Goal: Information Seeking & Learning: Check status

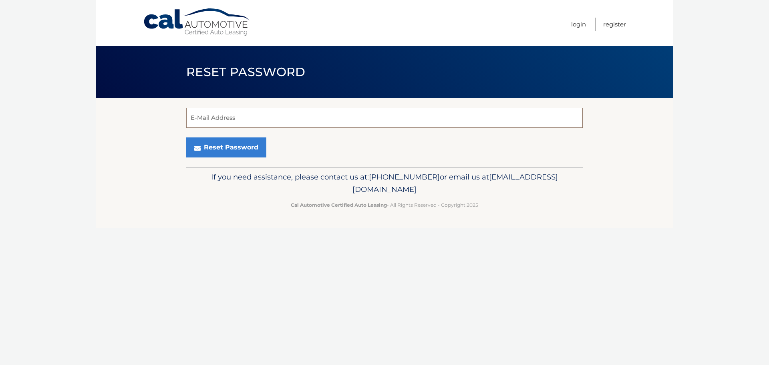
click at [246, 115] on input "E-Mail Address" at bounding box center [384, 118] width 397 height 20
type input "nicoshearer1@gmail.com"
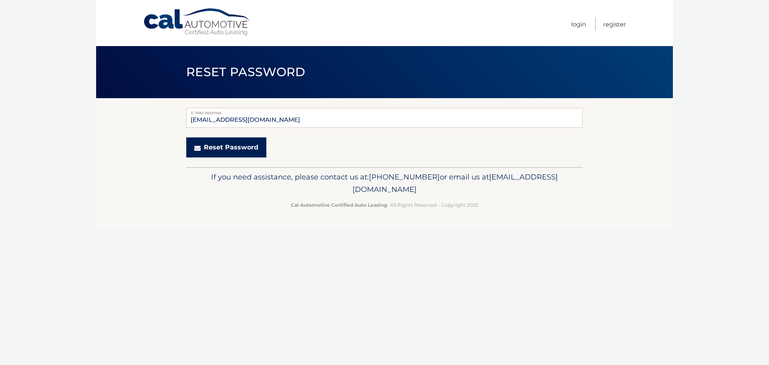
click at [205, 144] on button "Reset Password" at bounding box center [226, 147] width 80 height 20
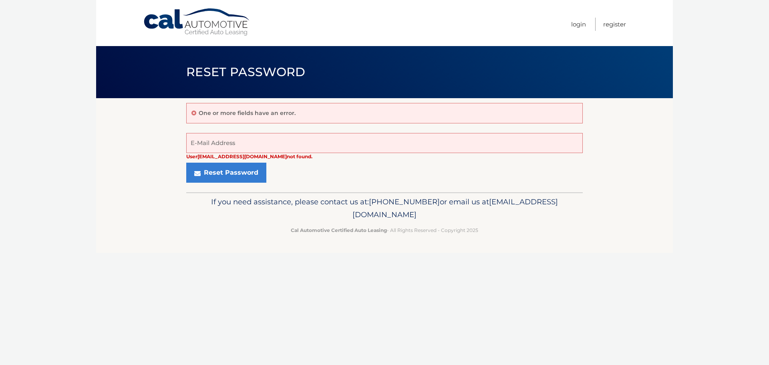
click at [158, 20] on link "Cal Automotive" at bounding box center [197, 22] width 108 height 28
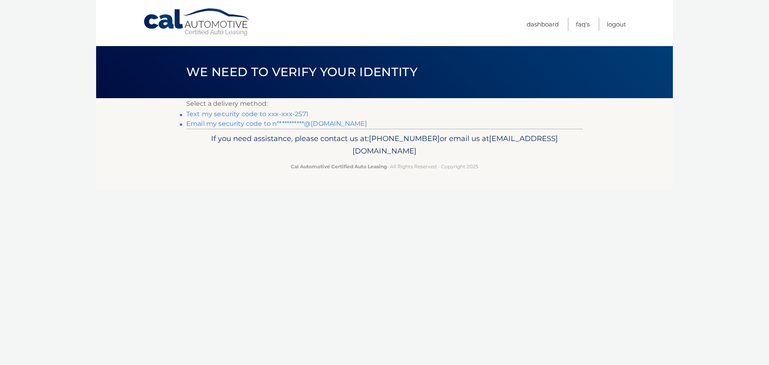
click at [199, 114] on link "Text my security code to xxx-xxx-2571" at bounding box center [247, 114] width 122 height 8
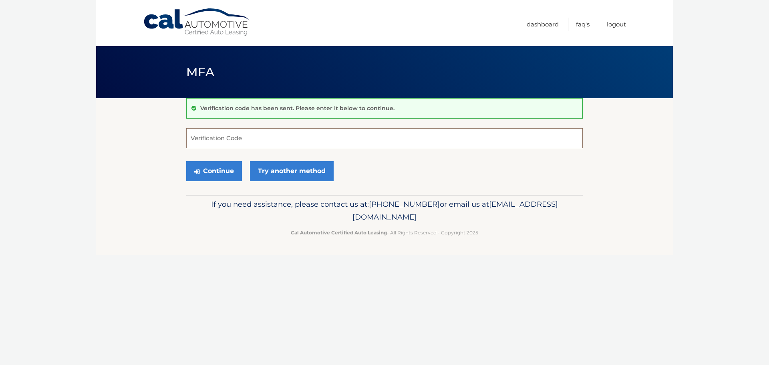
click at [235, 141] on input "Verification Code" at bounding box center [384, 138] width 397 height 20
type input "570786"
click at [186, 161] on button "Continue" at bounding box center [214, 171] width 56 height 20
click at [231, 165] on button "Continue" at bounding box center [214, 171] width 56 height 20
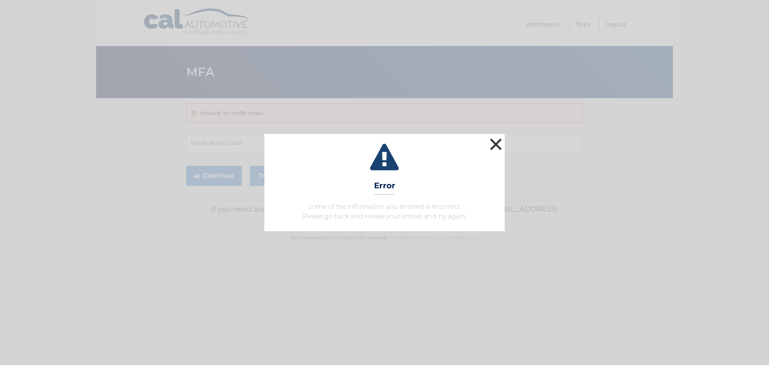
click at [493, 143] on button "×" at bounding box center [496, 144] width 16 height 16
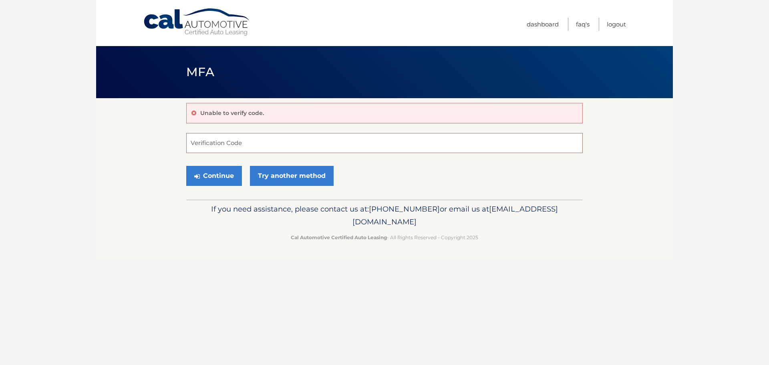
click at [369, 152] on input "Verification Code" at bounding box center [384, 143] width 397 height 20
type input "570786"
click at [216, 178] on button "Continue" at bounding box center [214, 176] width 56 height 20
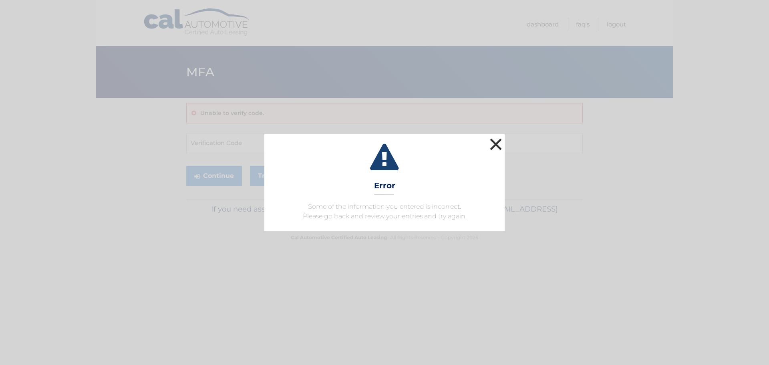
click at [499, 147] on button "×" at bounding box center [496, 144] width 16 height 16
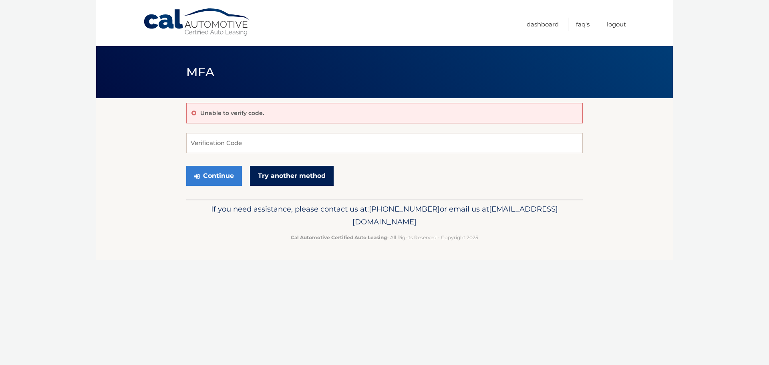
click at [267, 180] on link "Try another method" at bounding box center [292, 176] width 84 height 20
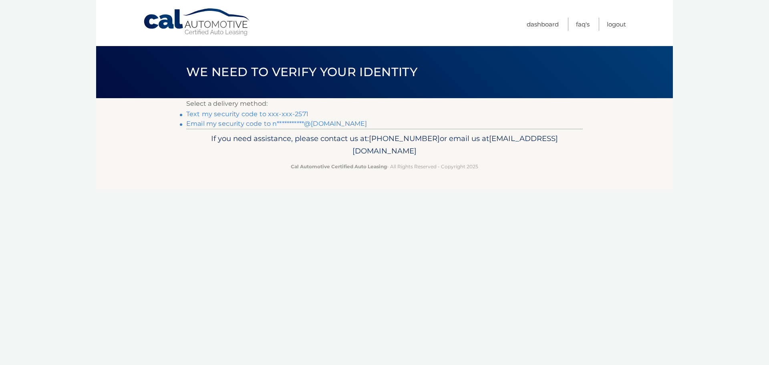
click at [229, 111] on link "Text my security code to xxx-xxx-2571" at bounding box center [247, 114] width 122 height 8
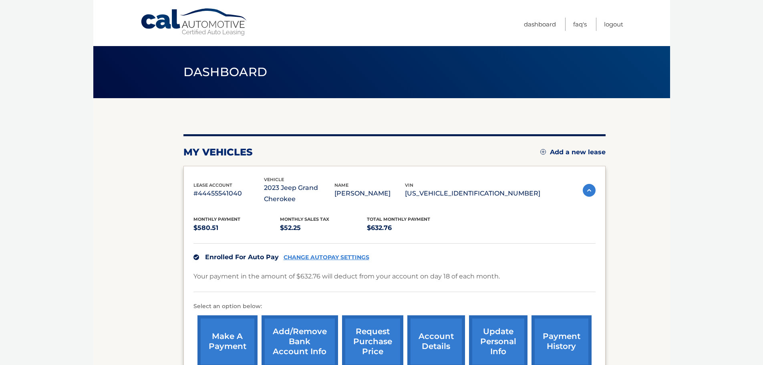
click at [114, 161] on section "my vehicles Add a new lease lease account #44455541040 vehicle 2023 Jeep Grand …" at bounding box center [381, 252] width 577 height 308
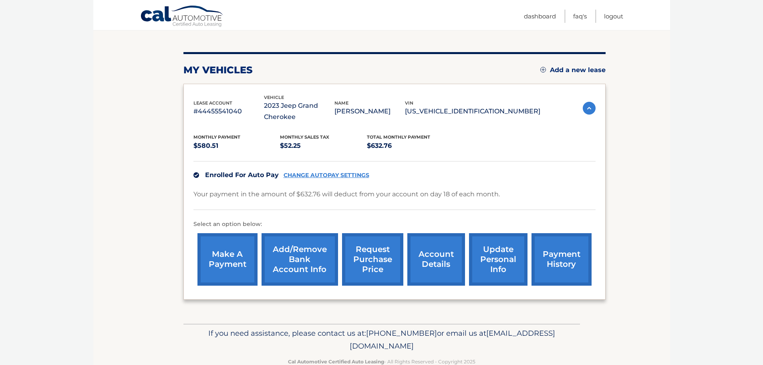
scroll to position [101, 0]
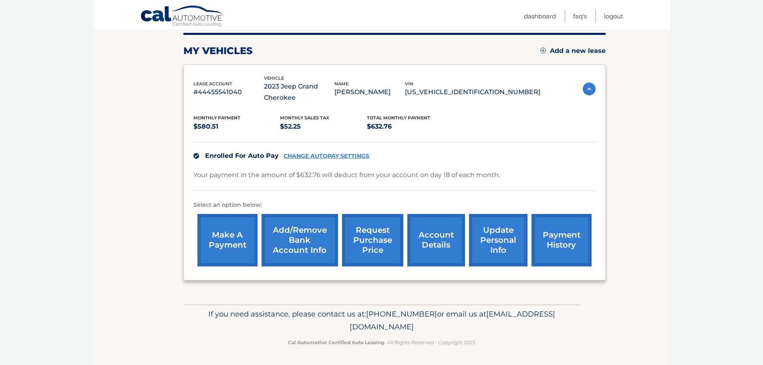
click at [301, 159] on link "CHANGE AUTOPAY SETTINGS" at bounding box center [327, 156] width 86 height 7
click at [305, 159] on link "CHANGE AUTOPAY SETTINGS" at bounding box center [327, 156] width 86 height 7
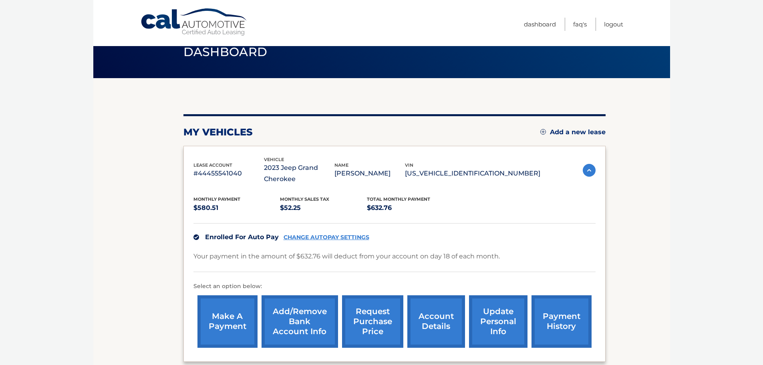
scroll to position [40, 0]
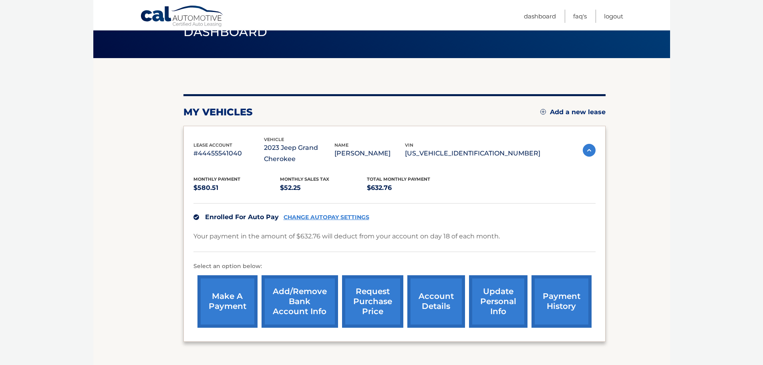
click at [208, 289] on link "make a payment" at bounding box center [228, 301] width 60 height 52
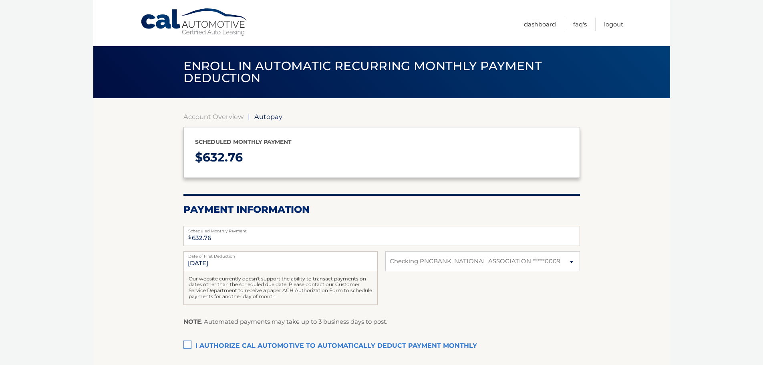
select select "NmQxZTg0ZWMtMDAyYy00YTA1LTg4YzQtNzQ0OTBlOTU2MzIw"
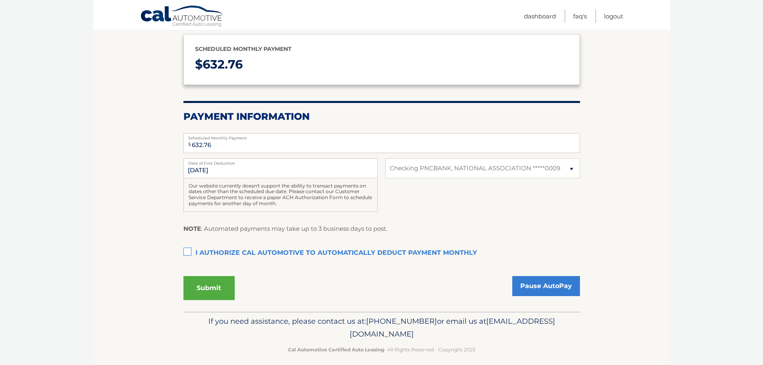
scroll to position [100, 0]
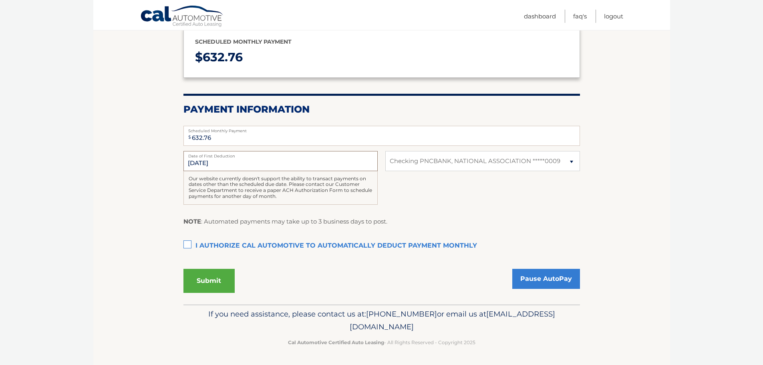
click at [257, 164] on input "[DATE]" at bounding box center [281, 161] width 194 height 20
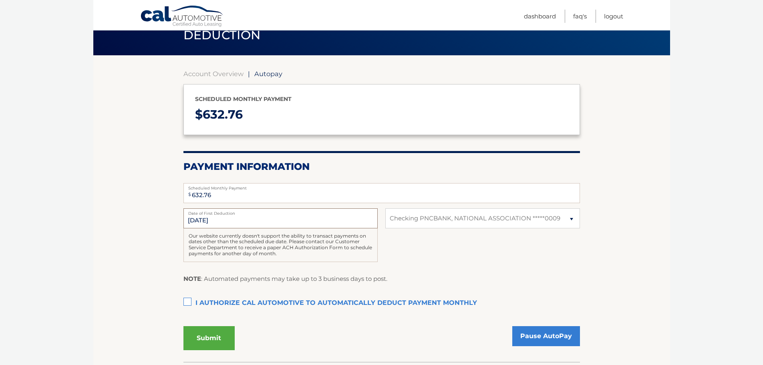
scroll to position [0, 0]
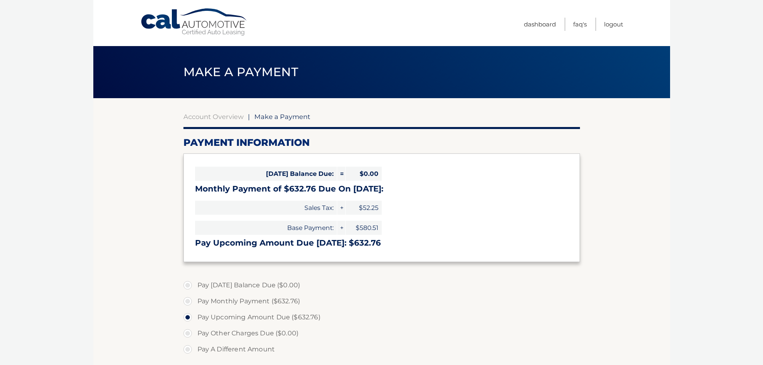
select select "NmQxZTg0ZWMtMDAyYy00YTA1LTg4YzQtNzQ0OTBlOTU2MzIw"
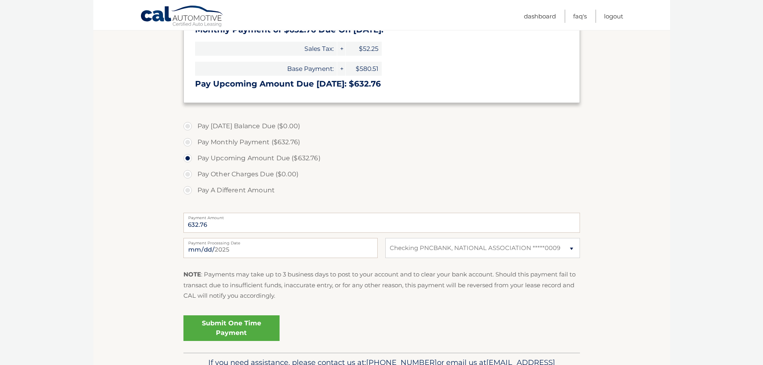
scroll to position [87, 0]
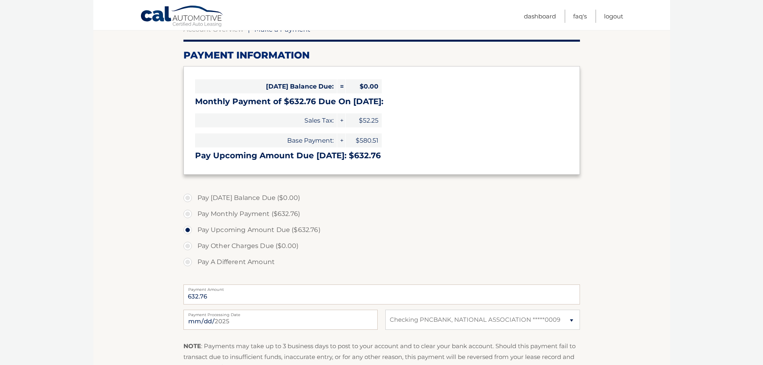
click at [193, 249] on label "Pay Other Charges Due ($0.00)" at bounding box center [382, 246] width 397 height 16
click at [186, 246] on label "Pay Other Charges Due ($0.00)" at bounding box center [382, 246] width 397 height 16
click at [188, 211] on label "Pay Monthly Payment ($632.76)" at bounding box center [382, 214] width 397 height 16
click at [188, 211] on input "Pay Monthly Payment ($632.76)" at bounding box center [191, 212] width 8 height 13
radio input "true"
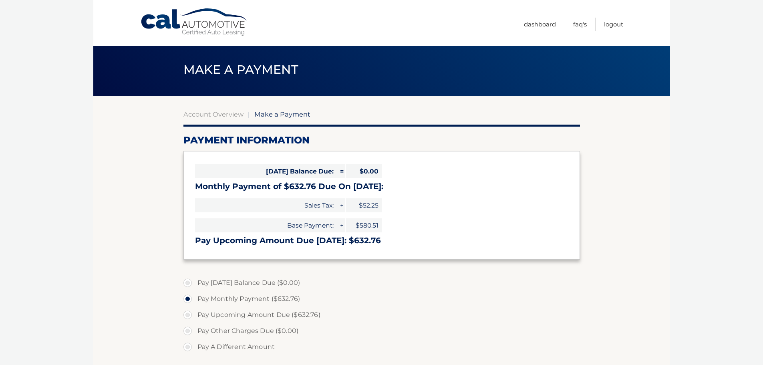
scroll to position [0, 0]
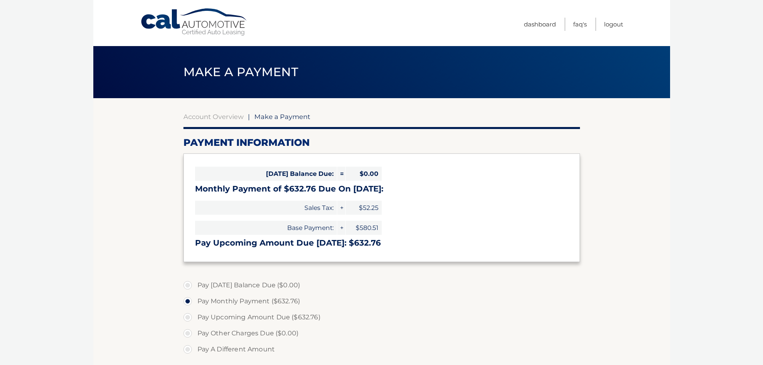
click at [157, 21] on link "Cal Automotive" at bounding box center [194, 22] width 108 height 28
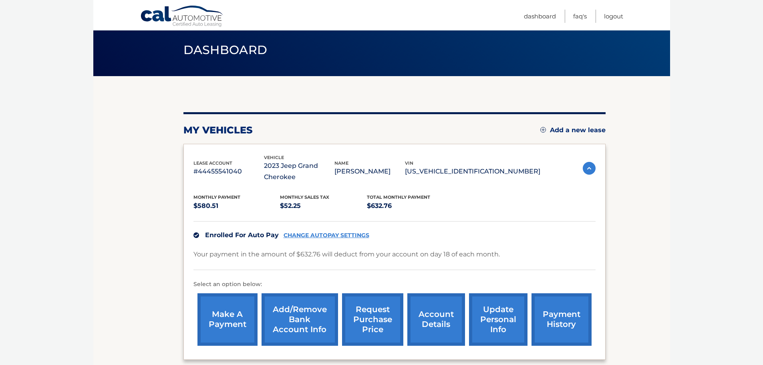
scroll to position [80, 0]
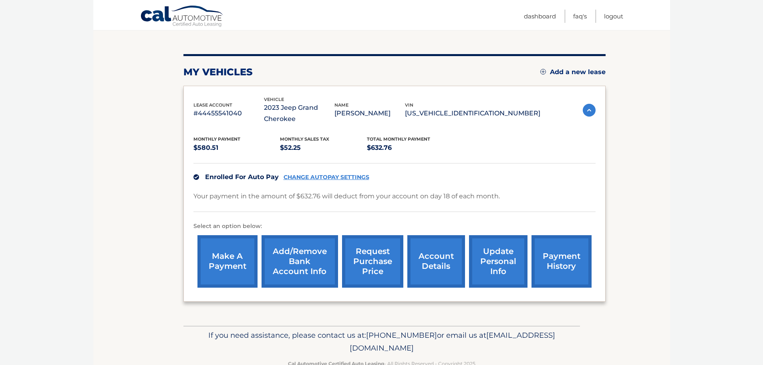
click at [436, 272] on link "account details" at bounding box center [437, 261] width 58 height 52
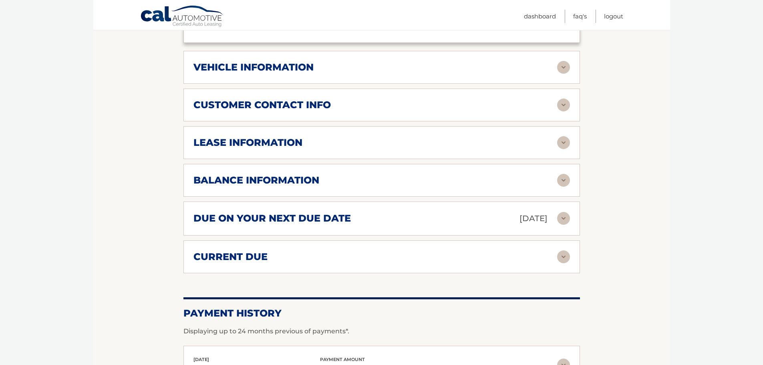
scroll to position [331, 0]
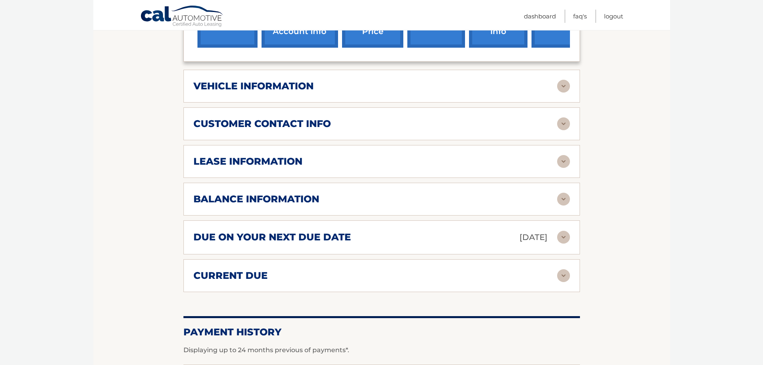
click at [316, 207] on div "balance information Payments Received 31 Payments Remaining 8 Next Payment will…" at bounding box center [382, 199] width 397 height 33
click at [562, 199] on img at bounding box center [563, 199] width 13 height 13
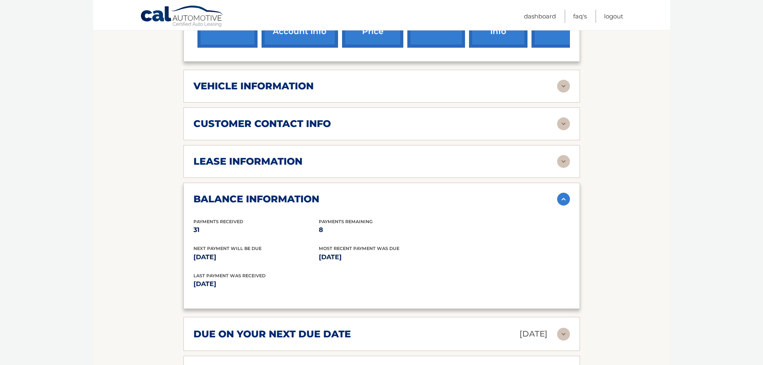
click at [368, 252] on p "[DATE]" at bounding box center [381, 257] width 125 height 11
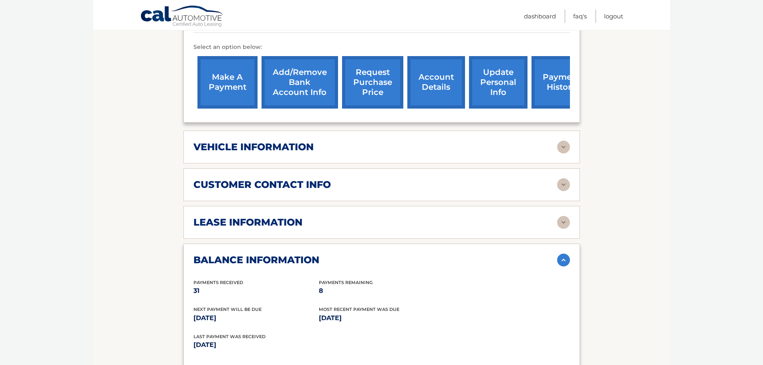
scroll to position [250, 0]
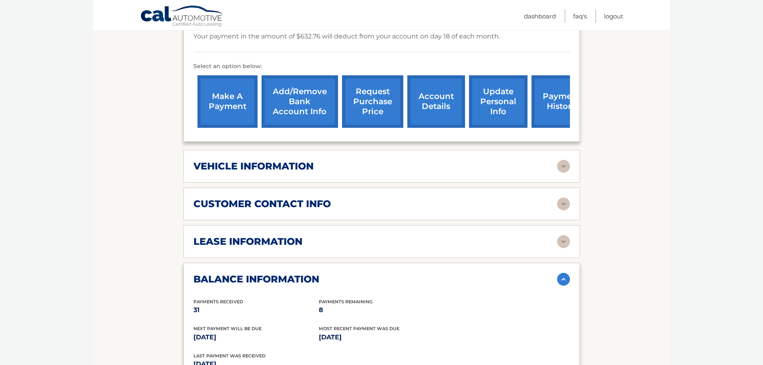
click at [345, 244] on div "lease information" at bounding box center [376, 242] width 364 height 12
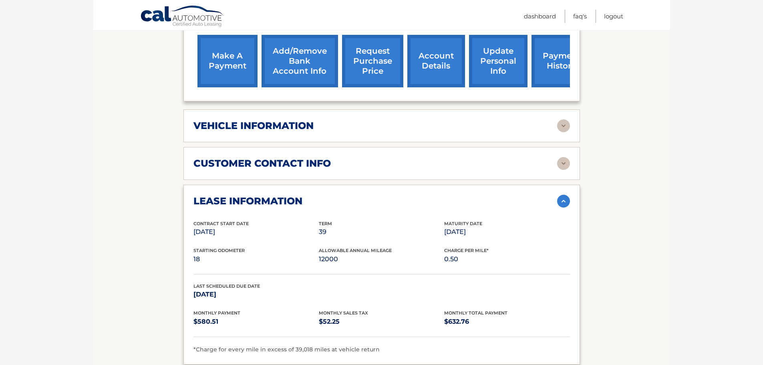
scroll to position [291, 0]
click at [353, 133] on div "vehicle information vehicle Year 2023 vehicle make Jeep vehicle model Grand Che…" at bounding box center [382, 126] width 397 height 33
click at [561, 130] on img at bounding box center [563, 126] width 13 height 13
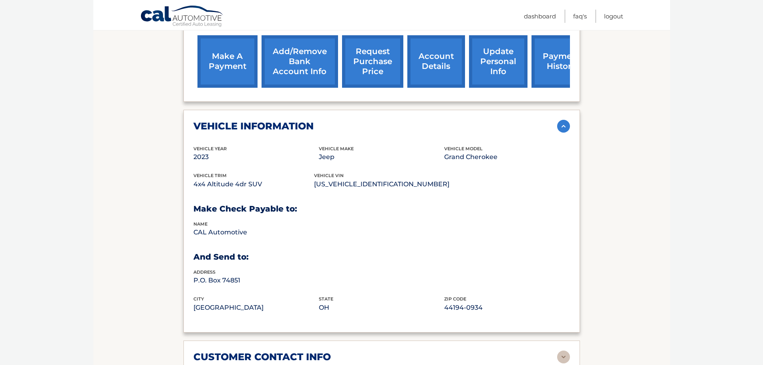
click at [559, 132] on img at bounding box center [563, 126] width 13 height 13
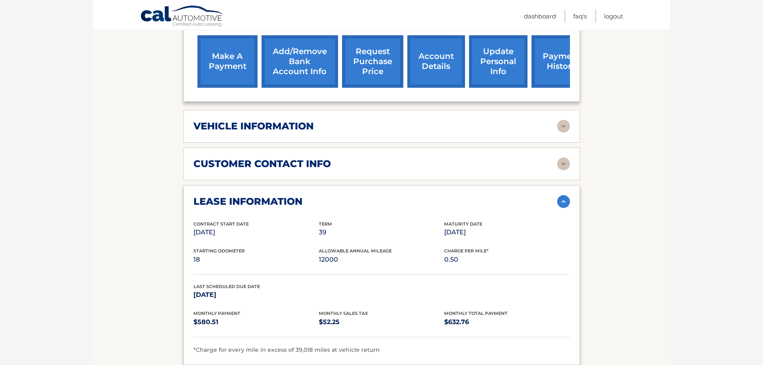
click at [360, 62] on link "request purchase price" at bounding box center [372, 61] width 61 height 52
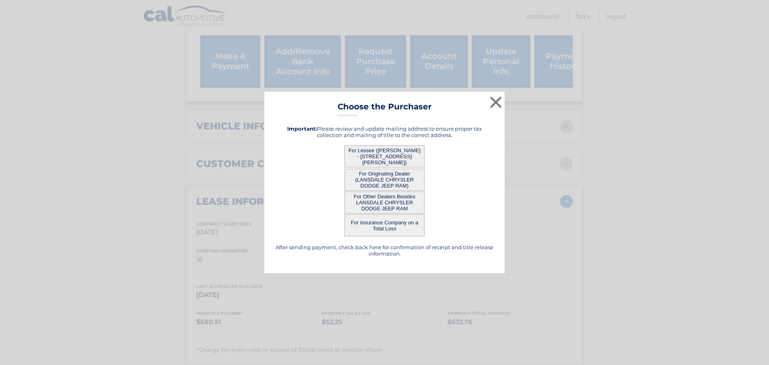
click at [388, 202] on button "For Other Dealers Besides LANSDALE CHRYSLER DODGE JEEP RAM" at bounding box center [385, 203] width 80 height 22
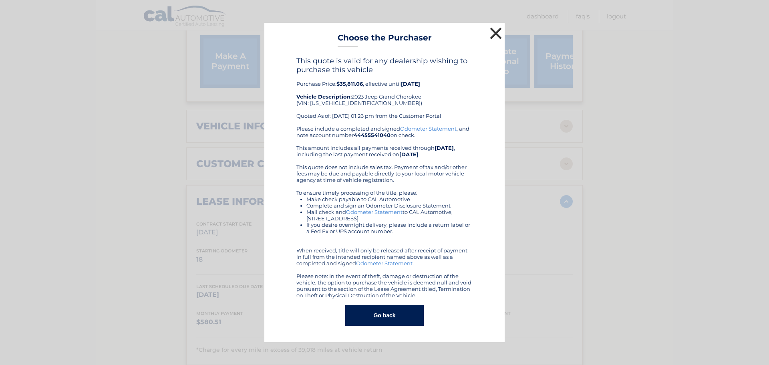
click at [494, 29] on button "×" at bounding box center [496, 33] width 16 height 16
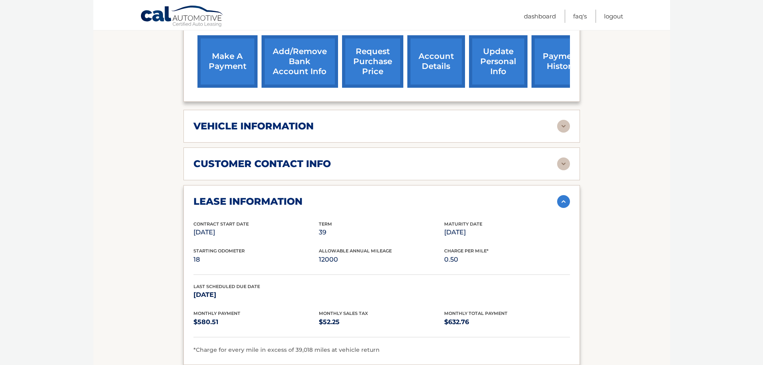
click at [374, 71] on link "request purchase price" at bounding box center [372, 61] width 61 height 52
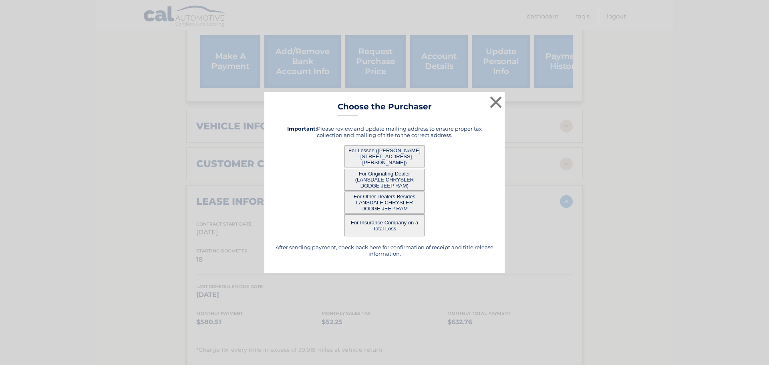
click at [387, 157] on button "For Lessee ([PERSON_NAME] - [STREET_ADDRESS][PERSON_NAME])" at bounding box center [385, 156] width 80 height 22
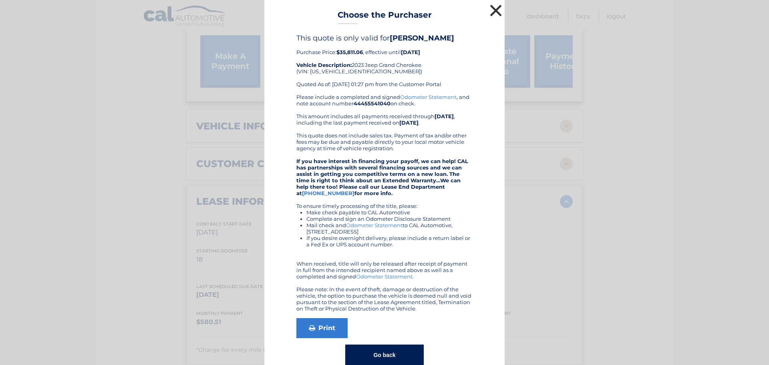
click at [491, 11] on button "×" at bounding box center [496, 10] width 16 height 16
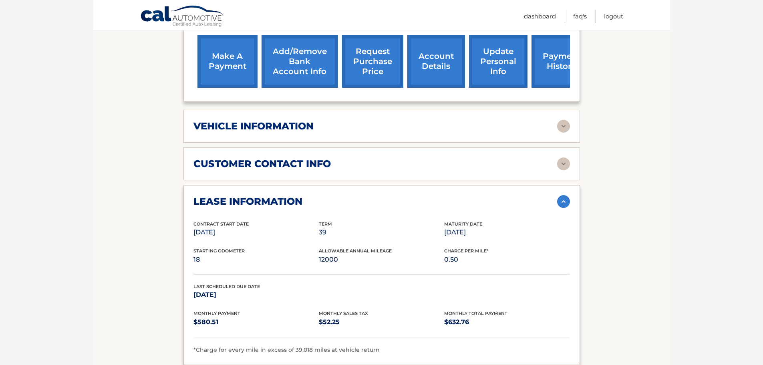
click at [358, 77] on link "request purchase price" at bounding box center [372, 61] width 61 height 52
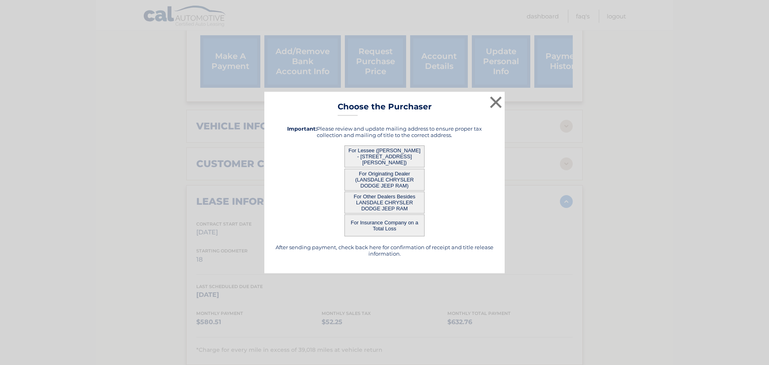
click at [395, 185] on button "For Originating Dealer (LANSDALE CHRYSLER DODGE JEEP RAM)" at bounding box center [385, 180] width 80 height 22
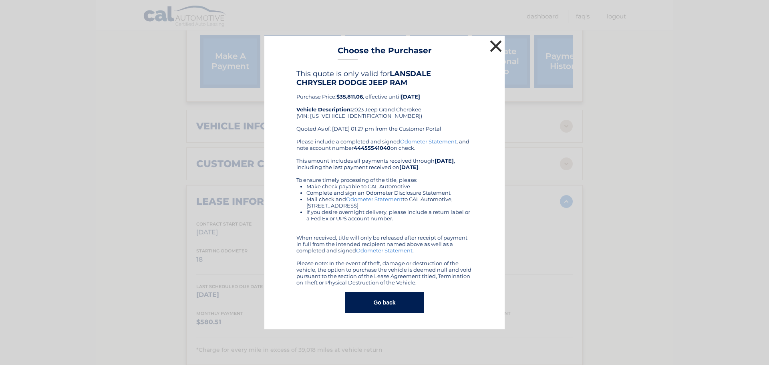
click at [497, 40] on button "×" at bounding box center [496, 46] width 16 height 16
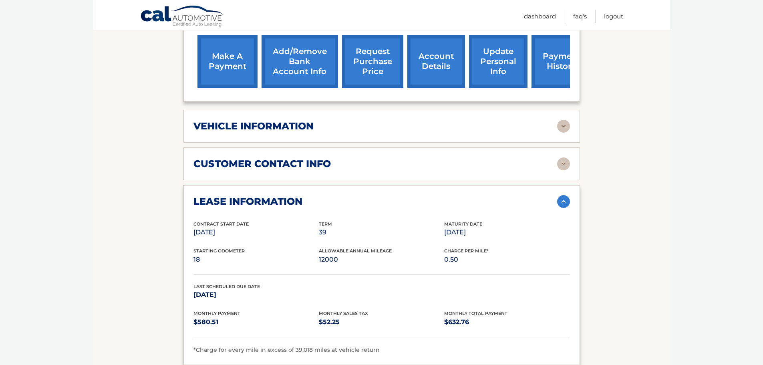
click at [372, 76] on link "request purchase price" at bounding box center [372, 61] width 61 height 52
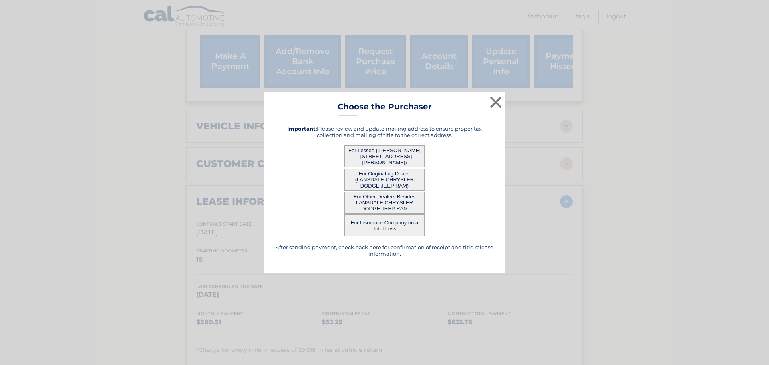
click at [380, 225] on button "For Insurance Company on a Total Loss" at bounding box center [385, 225] width 80 height 22
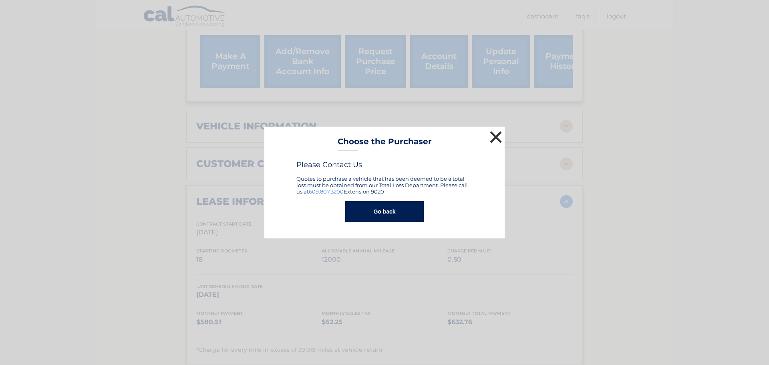
click at [494, 135] on button "×" at bounding box center [496, 137] width 16 height 16
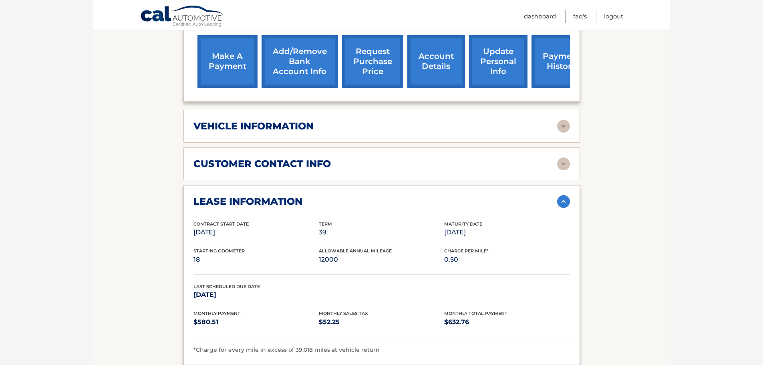
click at [394, 76] on link "request purchase price" at bounding box center [372, 61] width 61 height 52
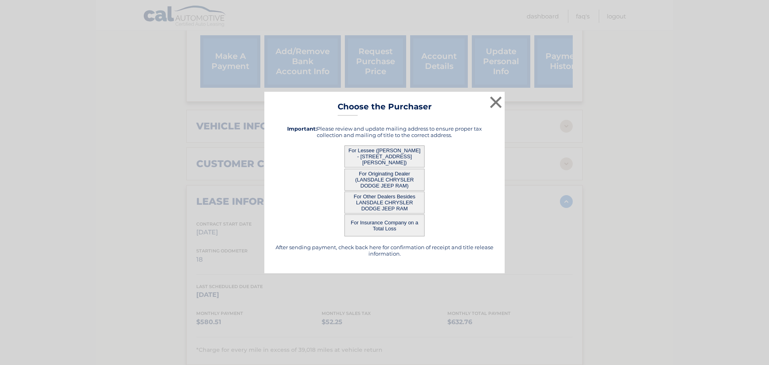
click at [385, 197] on button "For Other Dealers Besides LANSDALE CHRYSLER DODGE JEEP RAM" at bounding box center [385, 203] width 80 height 22
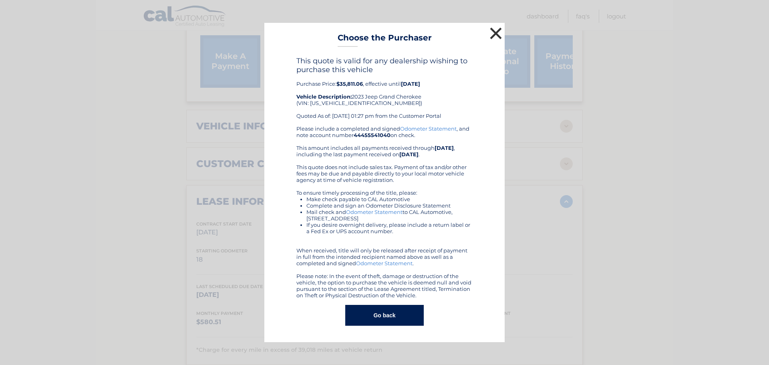
click at [503, 37] on button "×" at bounding box center [496, 33] width 16 height 16
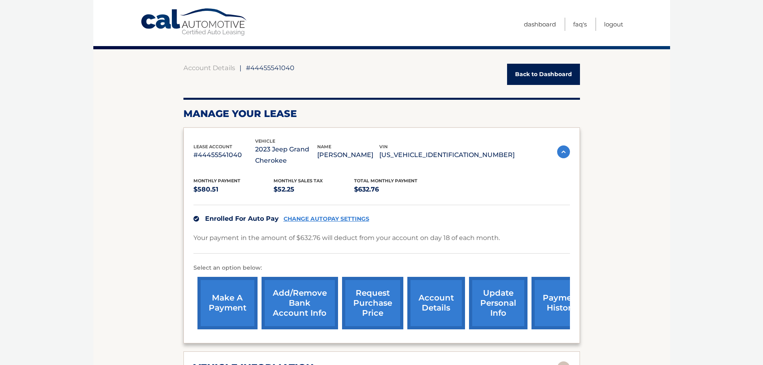
scroll to position [10, 0]
